Goal: Find specific page/section: Find specific page/section

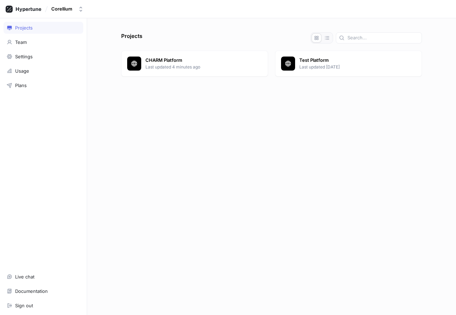
click at [179, 70] on p "Last updated 4 minutes ago" at bounding box center [203, 67] width 117 height 6
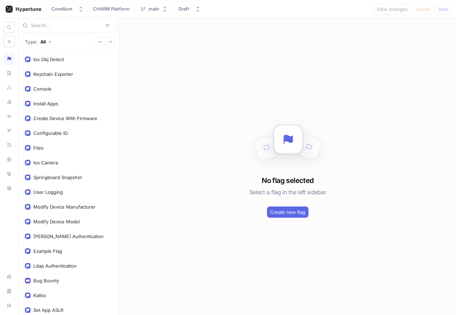
click at [65, 29] on input "text" at bounding box center [66, 25] width 71 height 7
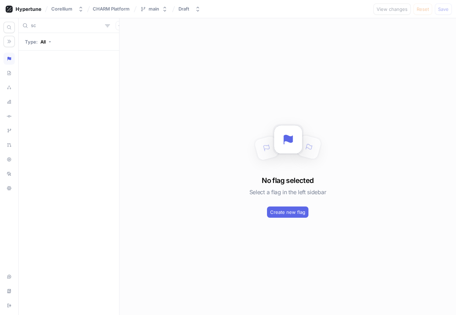
type input "s"
type input "c"
type input "s"
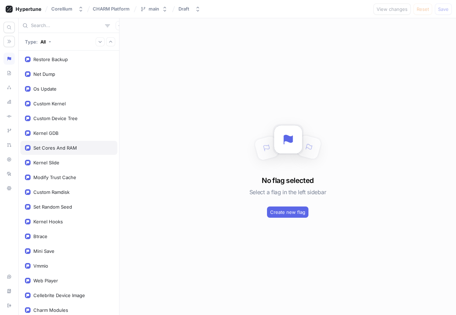
scroll to position [256, 0]
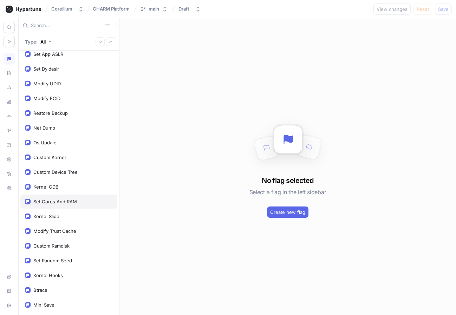
click at [60, 202] on div "Set Cores And RAM" at bounding box center [55, 202] width 44 height 6
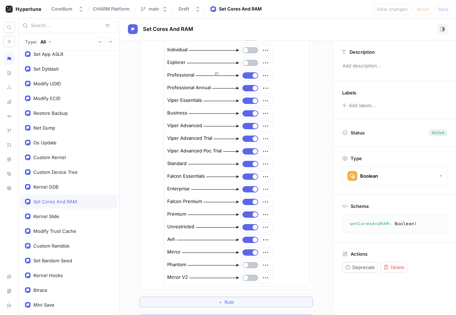
scroll to position [147, 0]
